Goal: Task Accomplishment & Management: Manage account settings

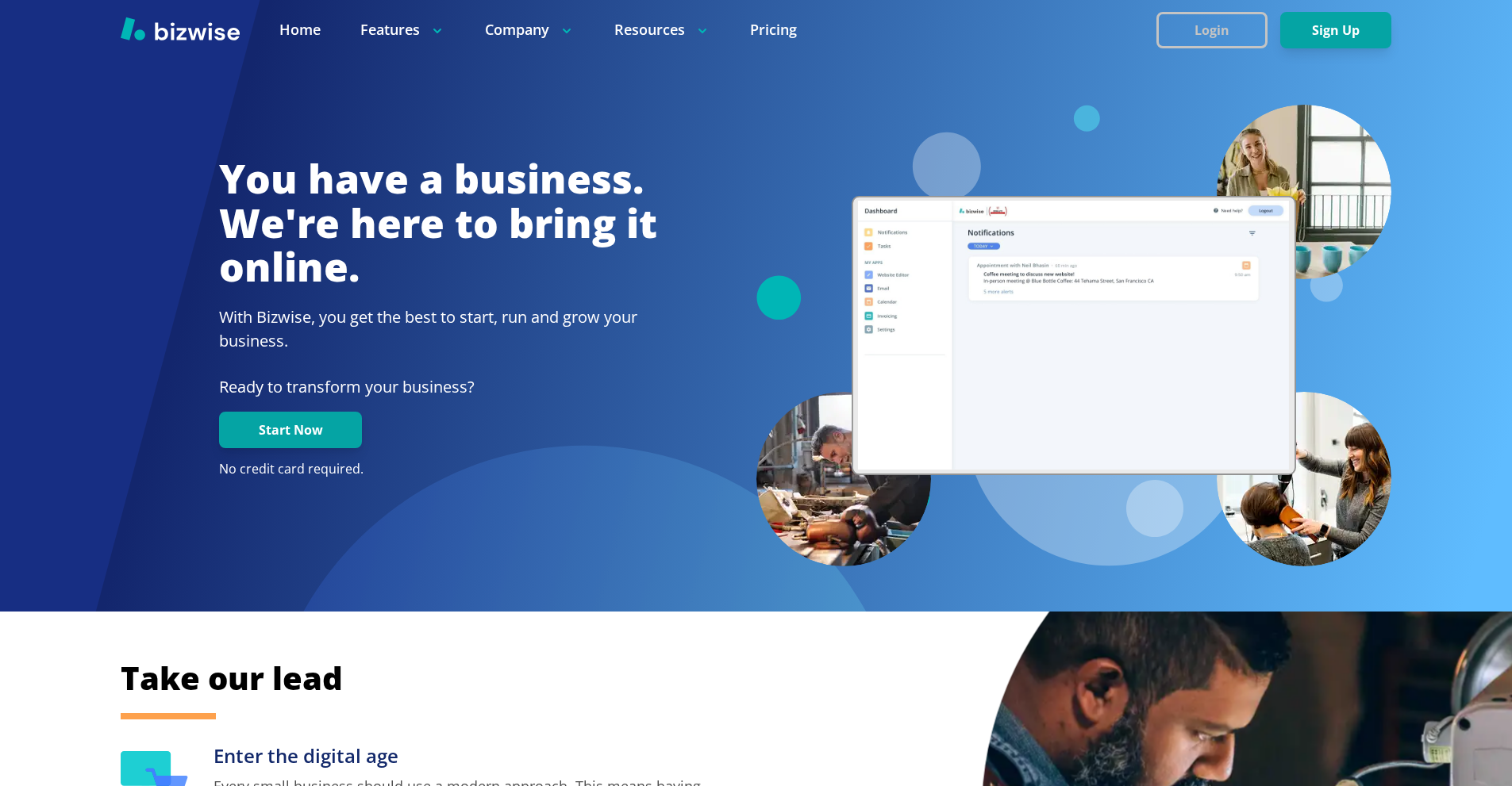
click at [1183, 27] on button "Login" at bounding box center [1211, 30] width 111 height 37
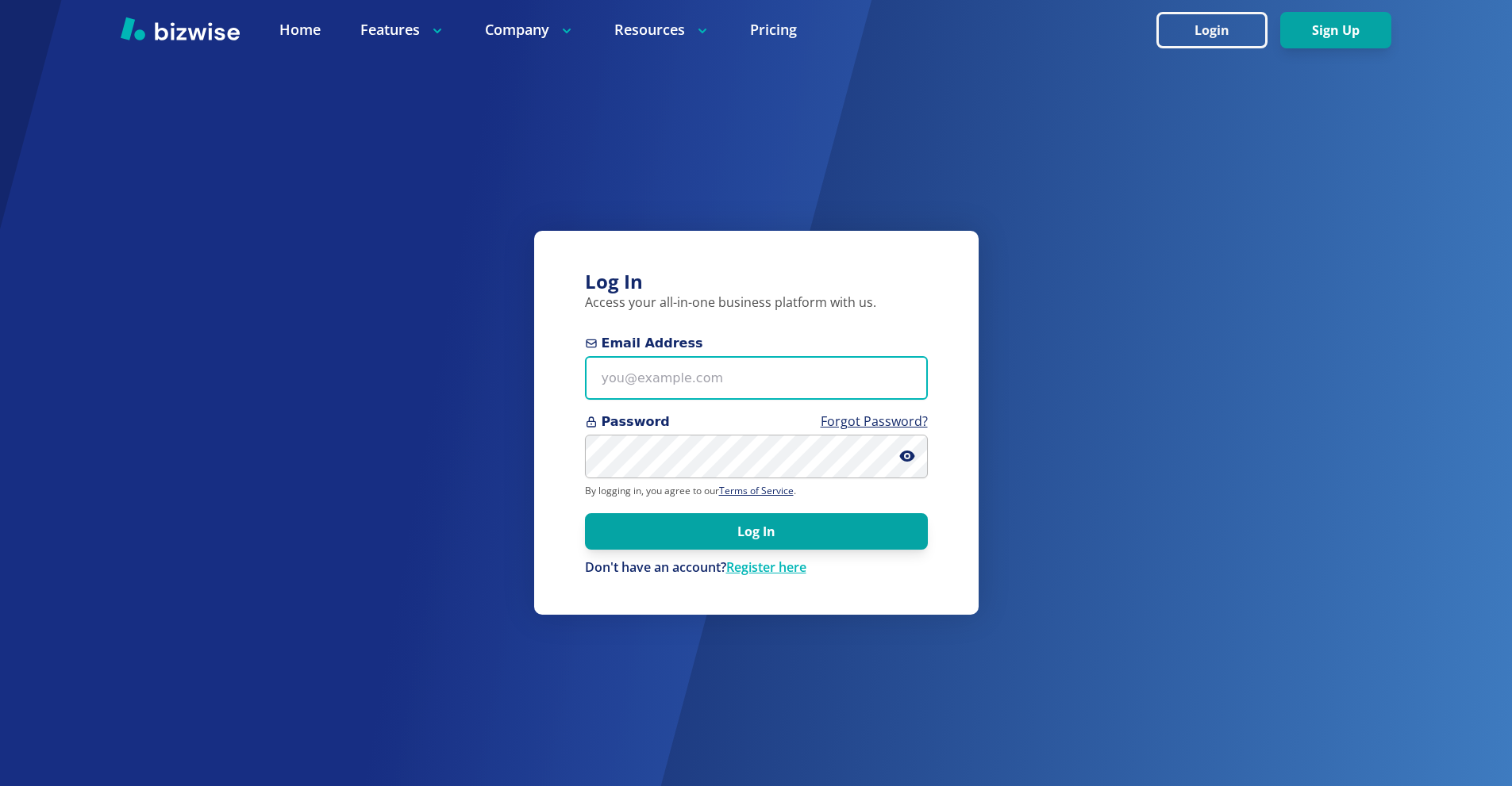
drag, startPoint x: 708, startPoint y: 369, endPoint x: 590, endPoint y: 167, distance: 233.9
click at [707, 369] on input "Email Address" at bounding box center [756, 378] width 343 height 44
paste input "[EMAIL_ADDRESS][DOMAIN_NAME]"
type input "[EMAIL_ADDRESS][DOMAIN_NAME]"
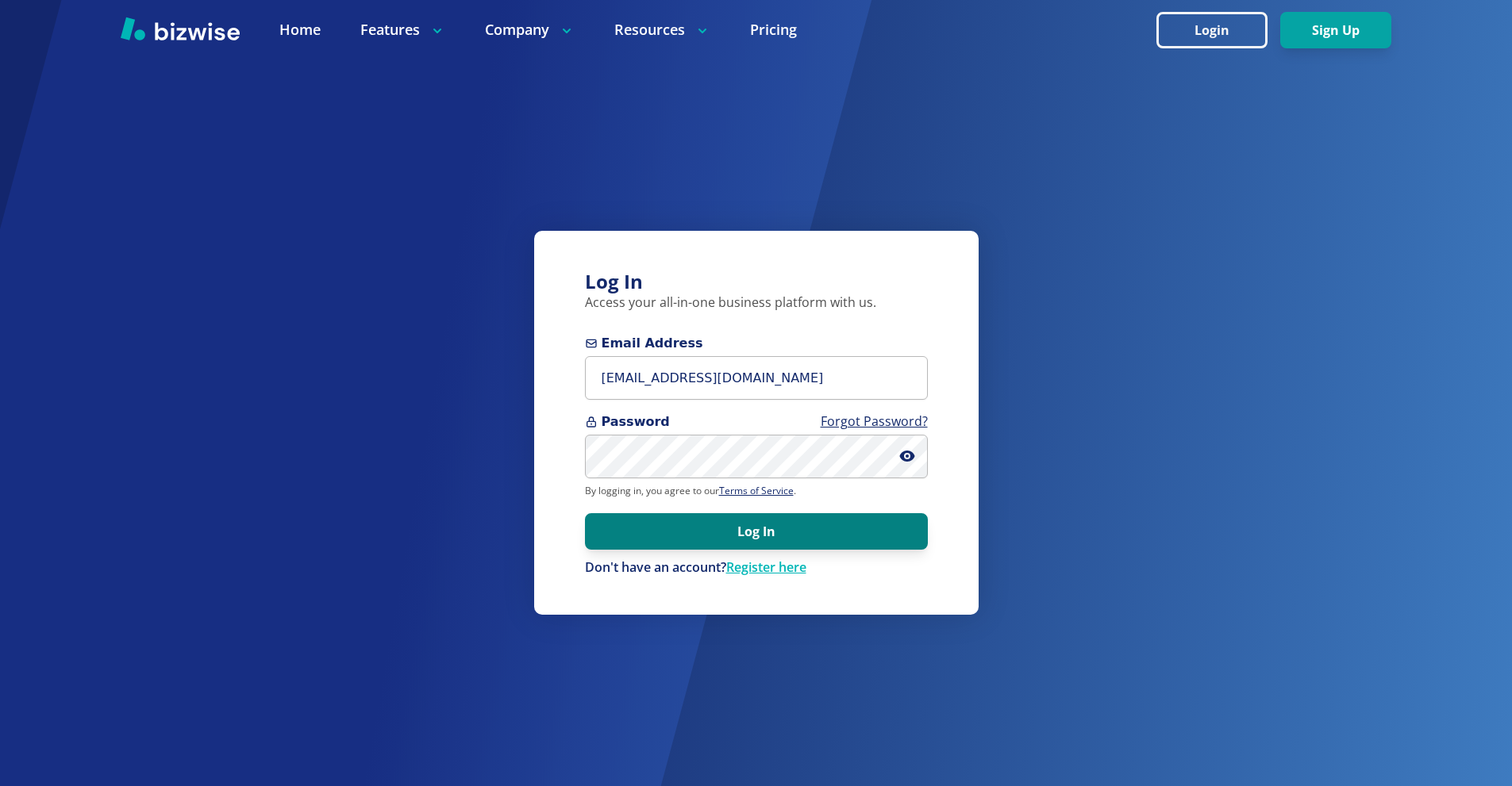
click at [761, 538] on button "Log In" at bounding box center [756, 531] width 343 height 37
